Goal: Information Seeking & Learning: Learn about a topic

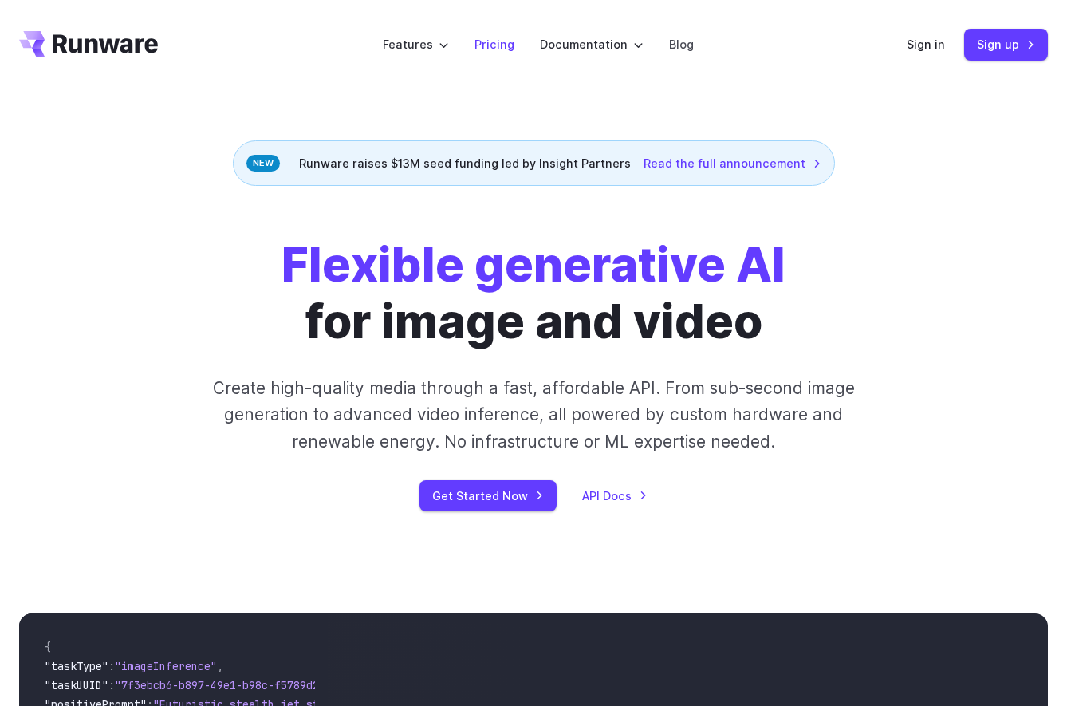
click at [511, 41] on link "Pricing" at bounding box center [495, 44] width 40 height 18
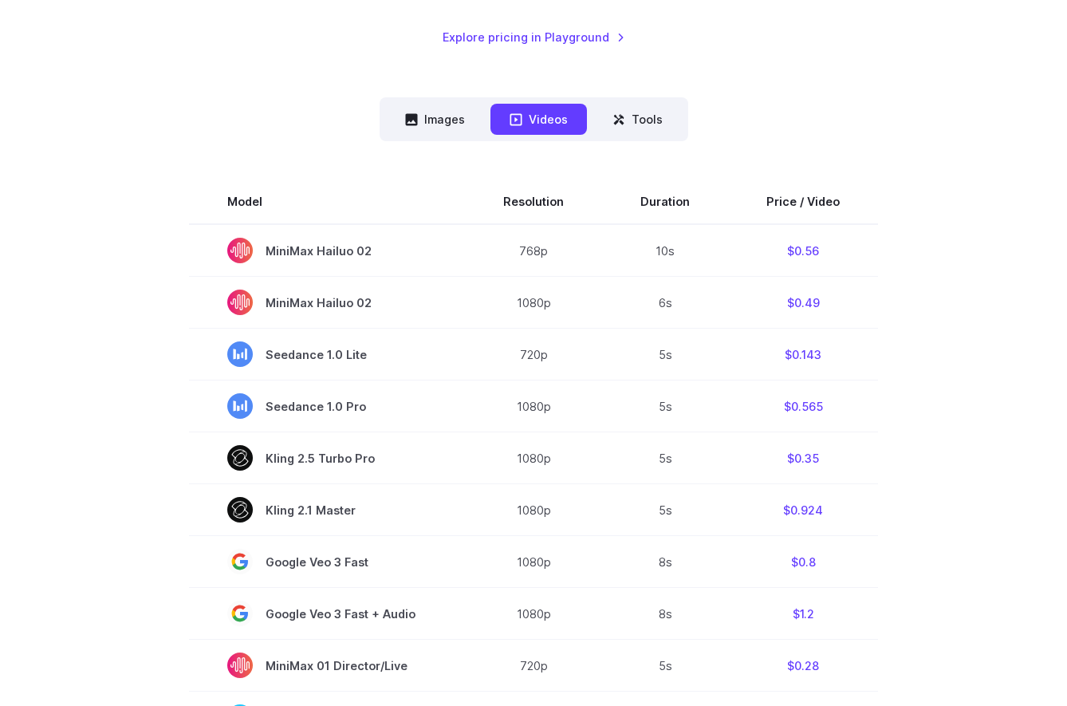
scroll to position [341, 0]
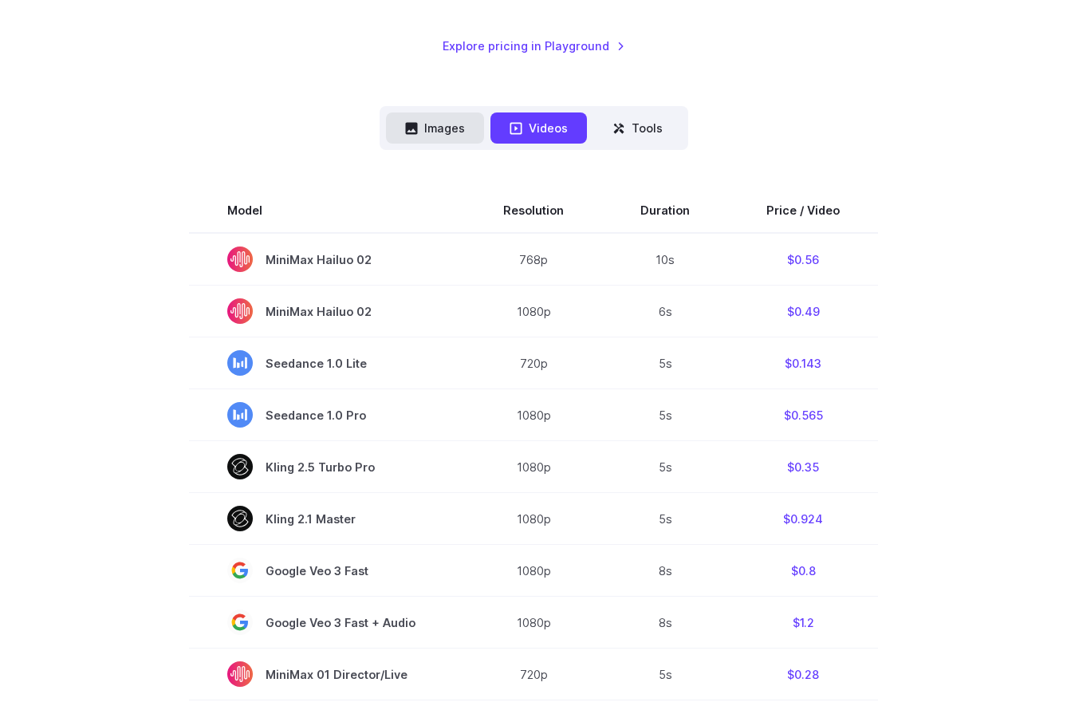
click at [456, 132] on button "Images" at bounding box center [435, 127] width 98 height 31
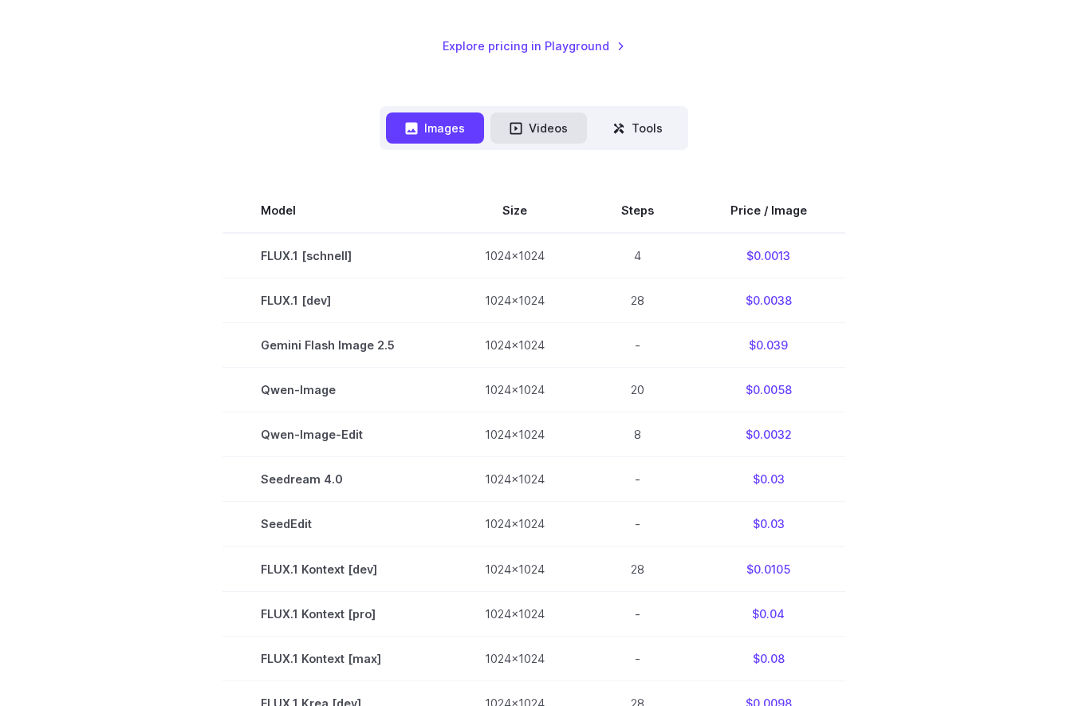
click at [540, 130] on button "Videos" at bounding box center [539, 127] width 97 height 31
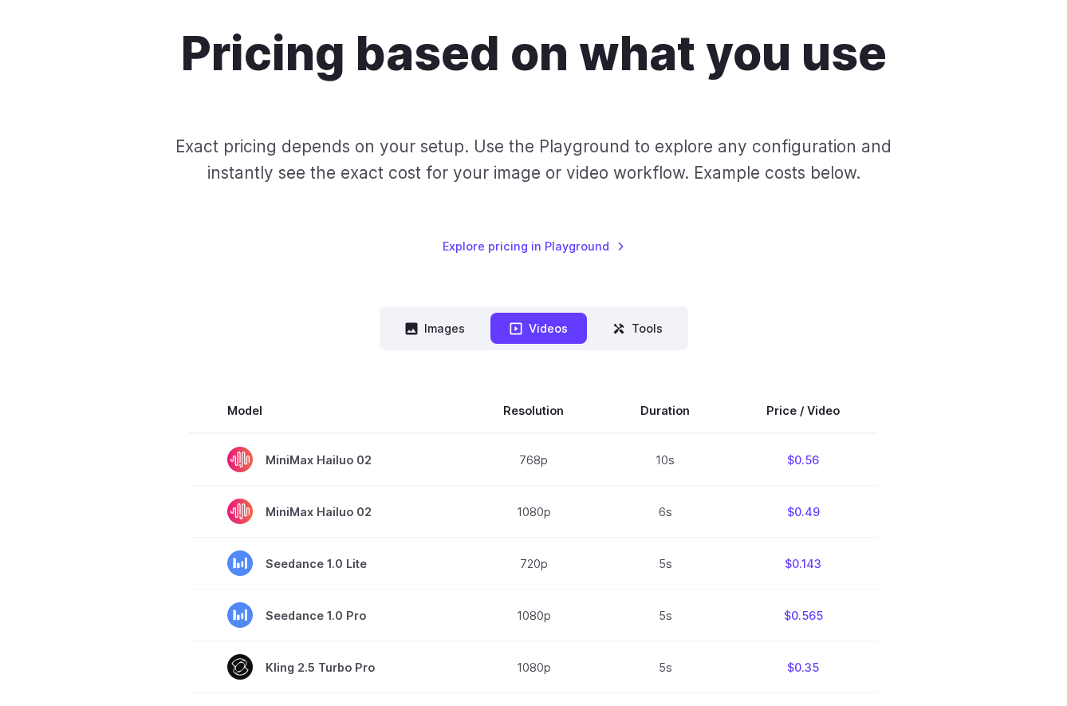
scroll to position [15, 0]
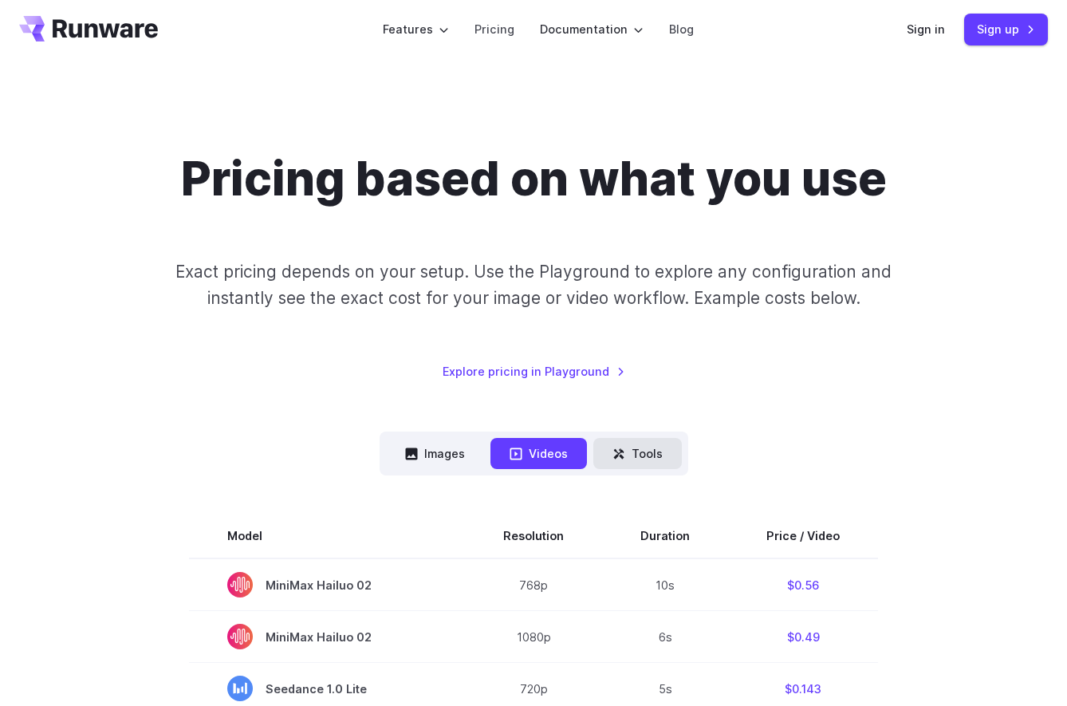
click at [638, 461] on button "Tools" at bounding box center [637, 453] width 89 height 31
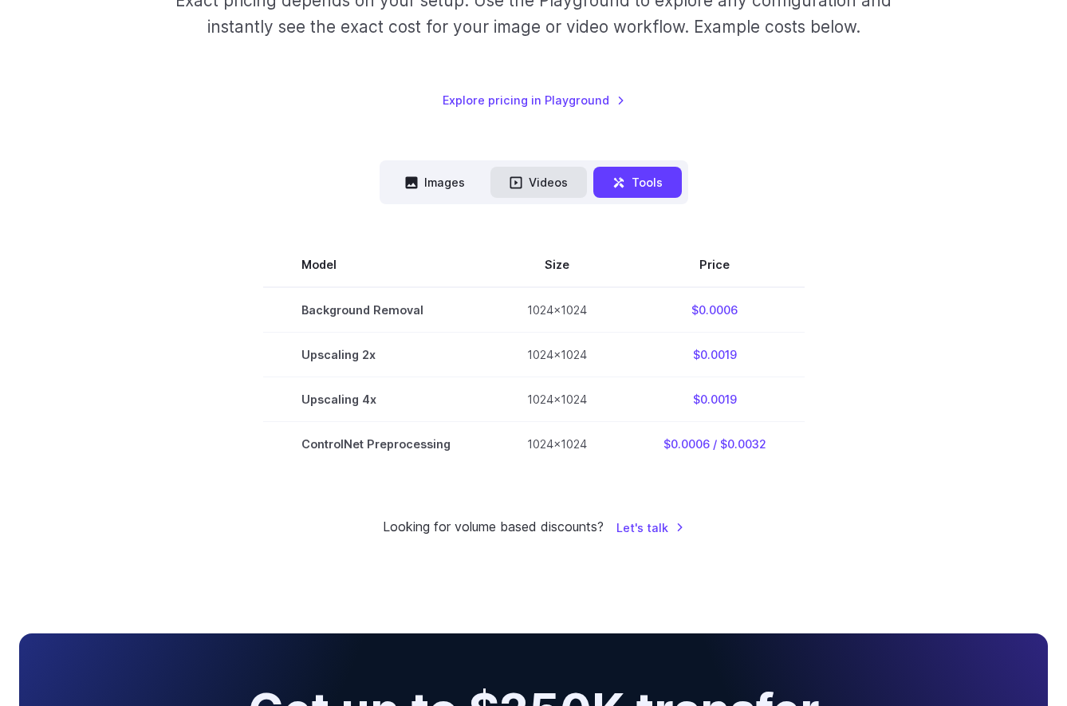
scroll to position [291, 0]
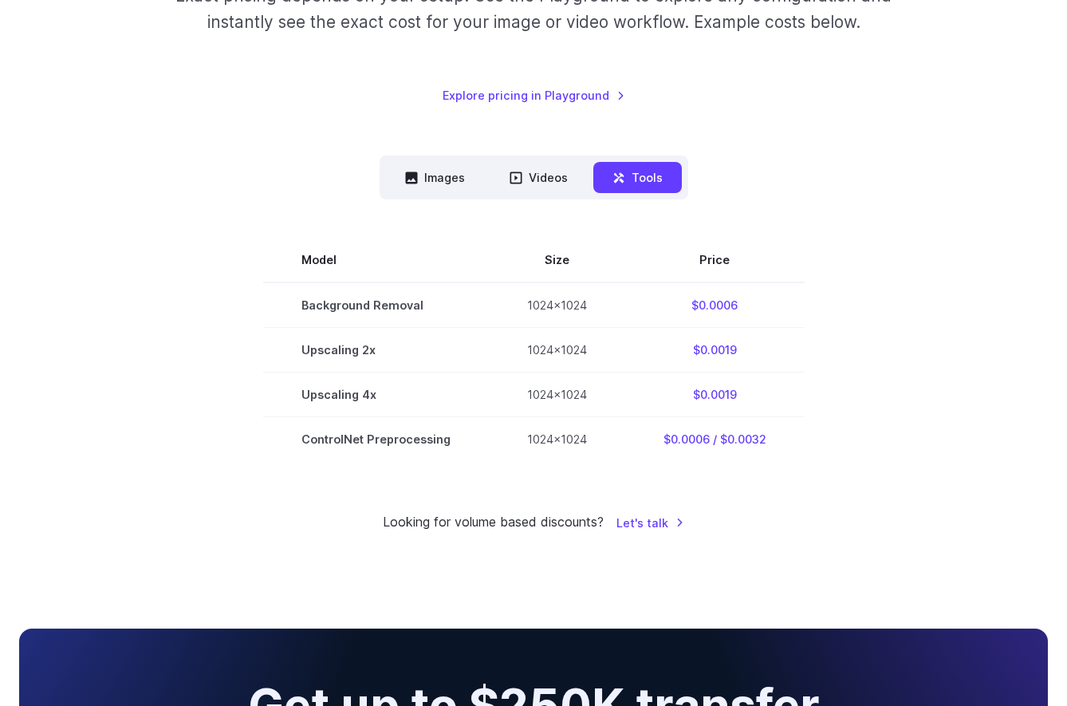
click at [537, 160] on nav "Images Videos Tools ****** ****** *****" at bounding box center [534, 178] width 309 height 44
click at [537, 180] on button "Videos" at bounding box center [539, 177] width 97 height 31
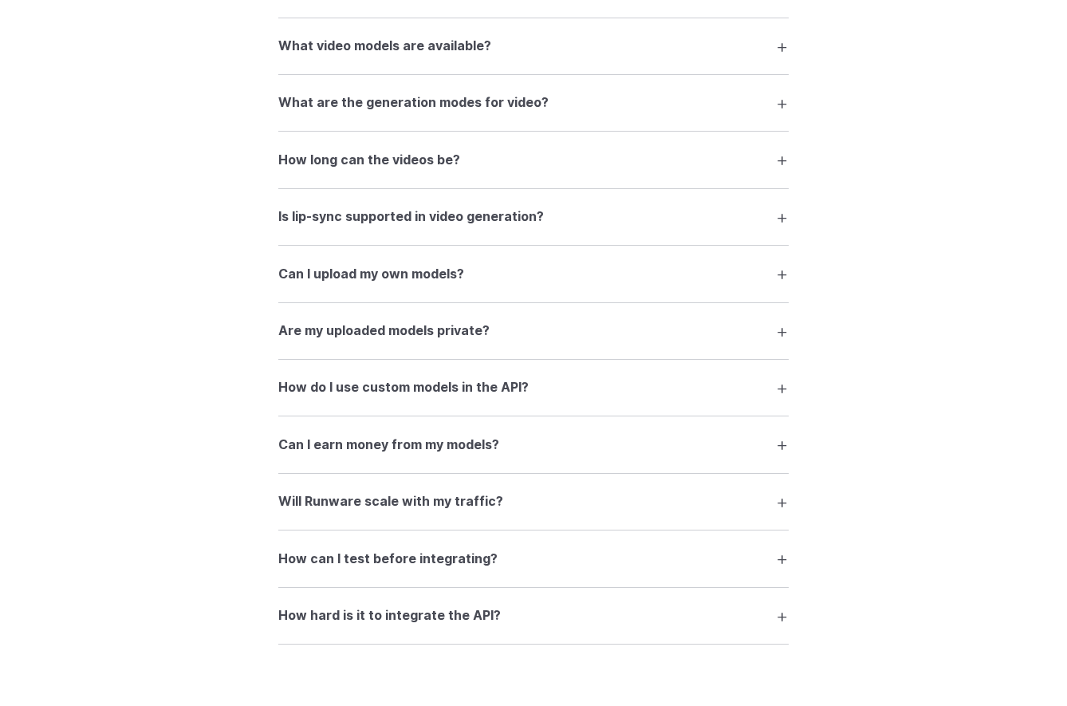
scroll to position [3195, 0]
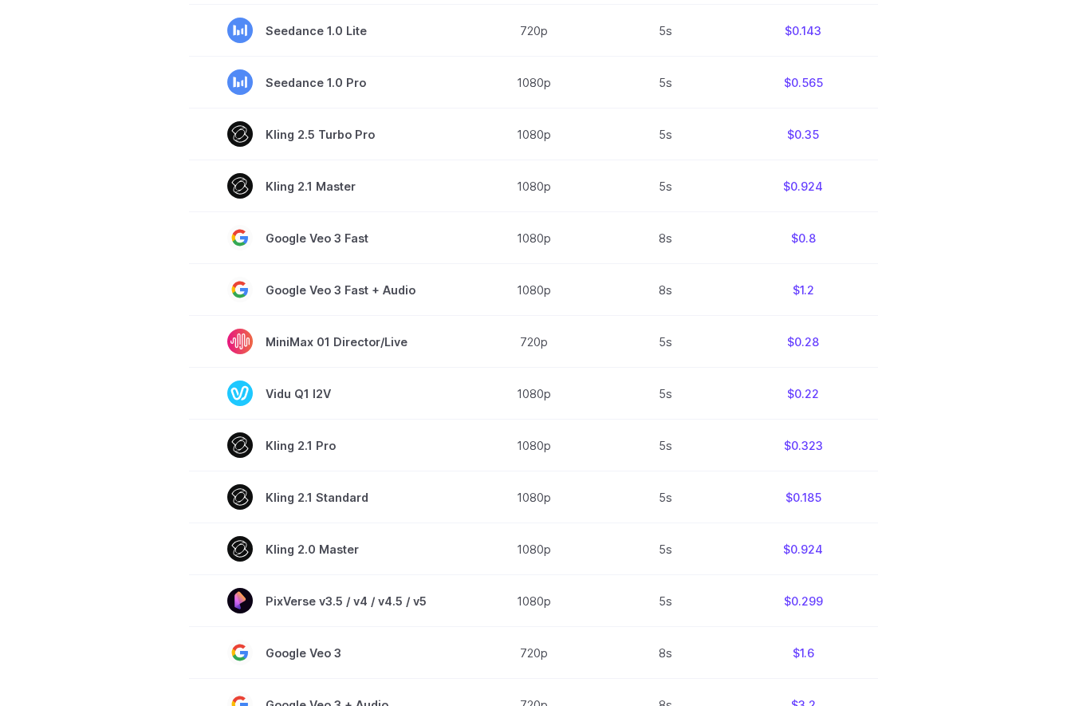
scroll to position [0, 0]
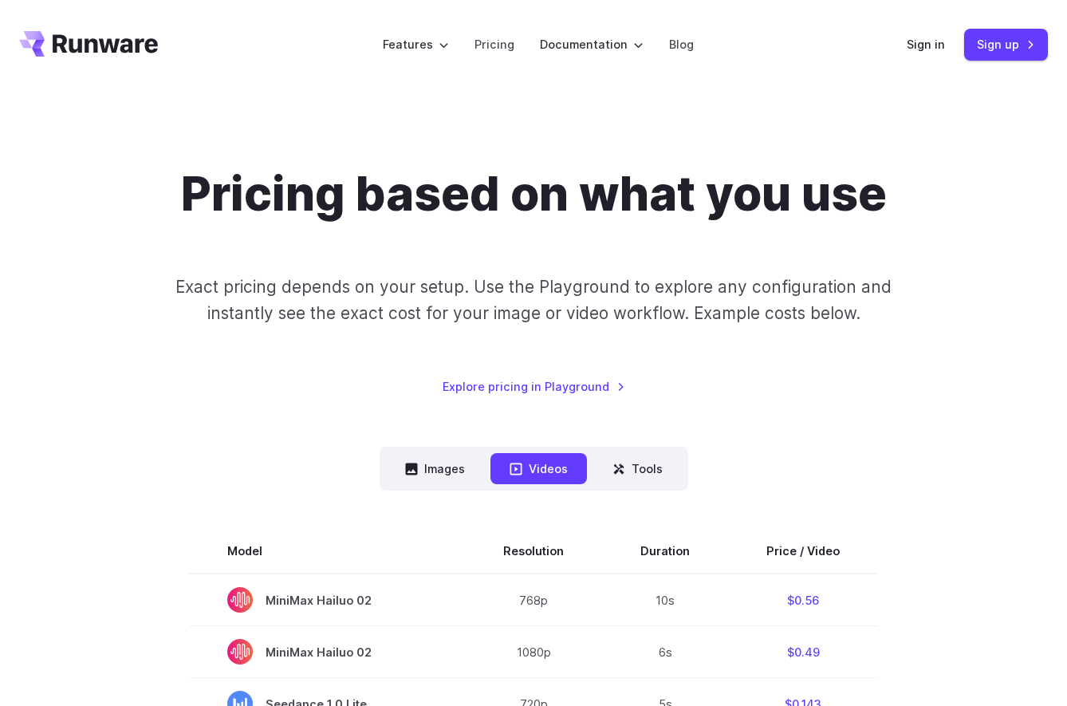
click at [93, 37] on icon "Go to /" at bounding box center [88, 44] width 139 height 26
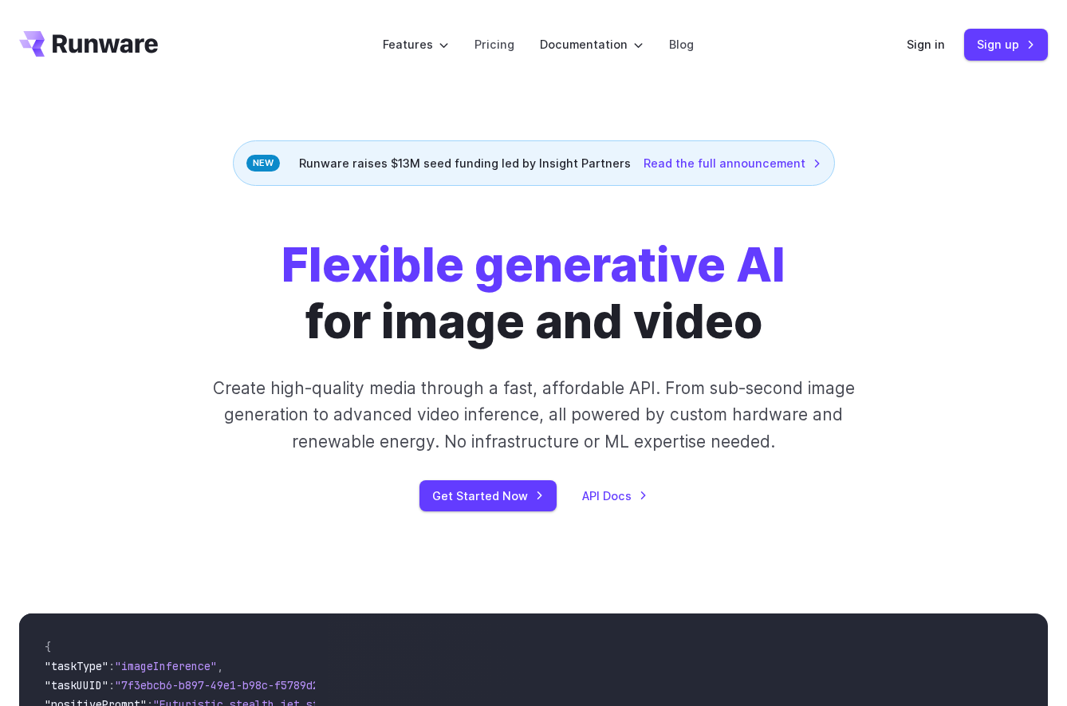
click at [205, 331] on div "Flexible generative AI for image and video Create high-quality media through a …" at bounding box center [533, 374] width 823 height 274
